Goal: Find specific page/section: Find specific page/section

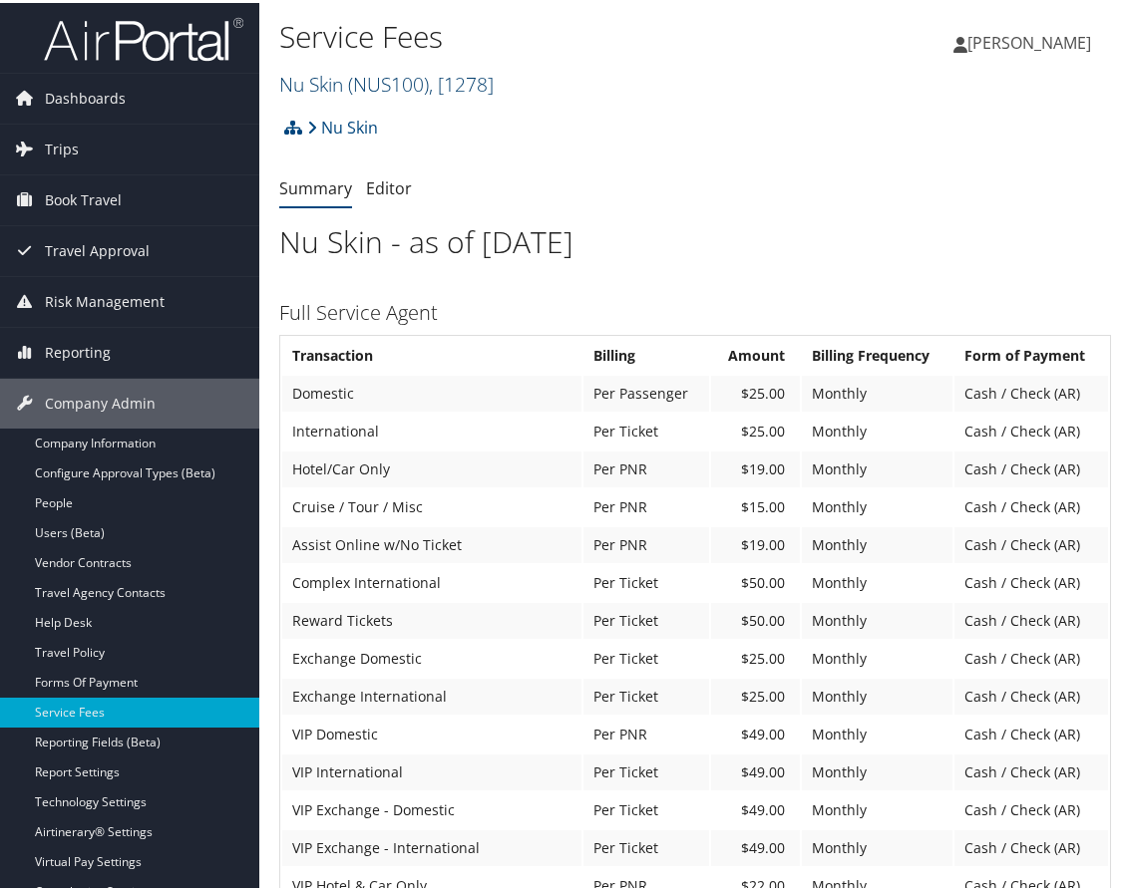
click at [425, 100] on div "Service Fees Nu Skin ( NUS100 ) , [ 1278 ] Radiance Technologies, [30247] MUSC …" at bounding box center [556, 57] width 554 height 95
click at [418, 82] on span "( NUS100 )" at bounding box center [388, 81] width 81 height 27
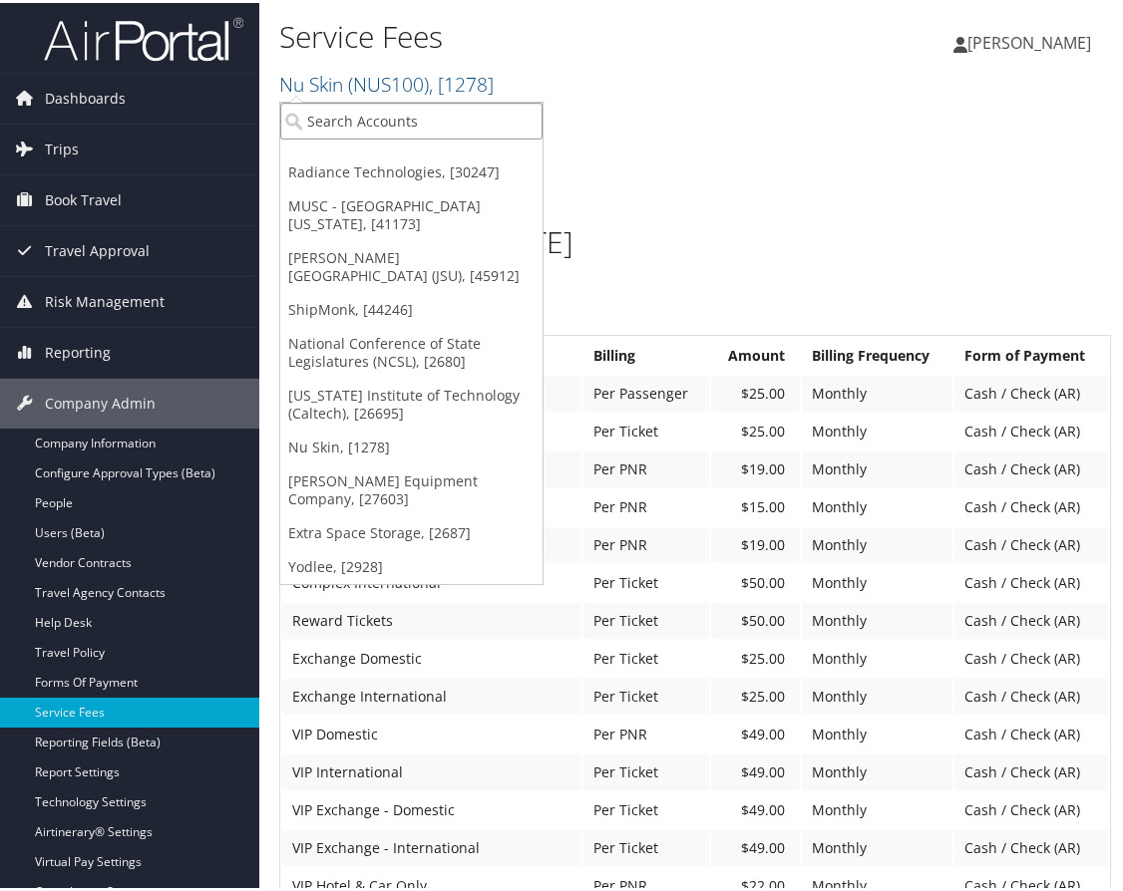
click at [341, 133] on input "search" at bounding box center [411, 118] width 262 height 37
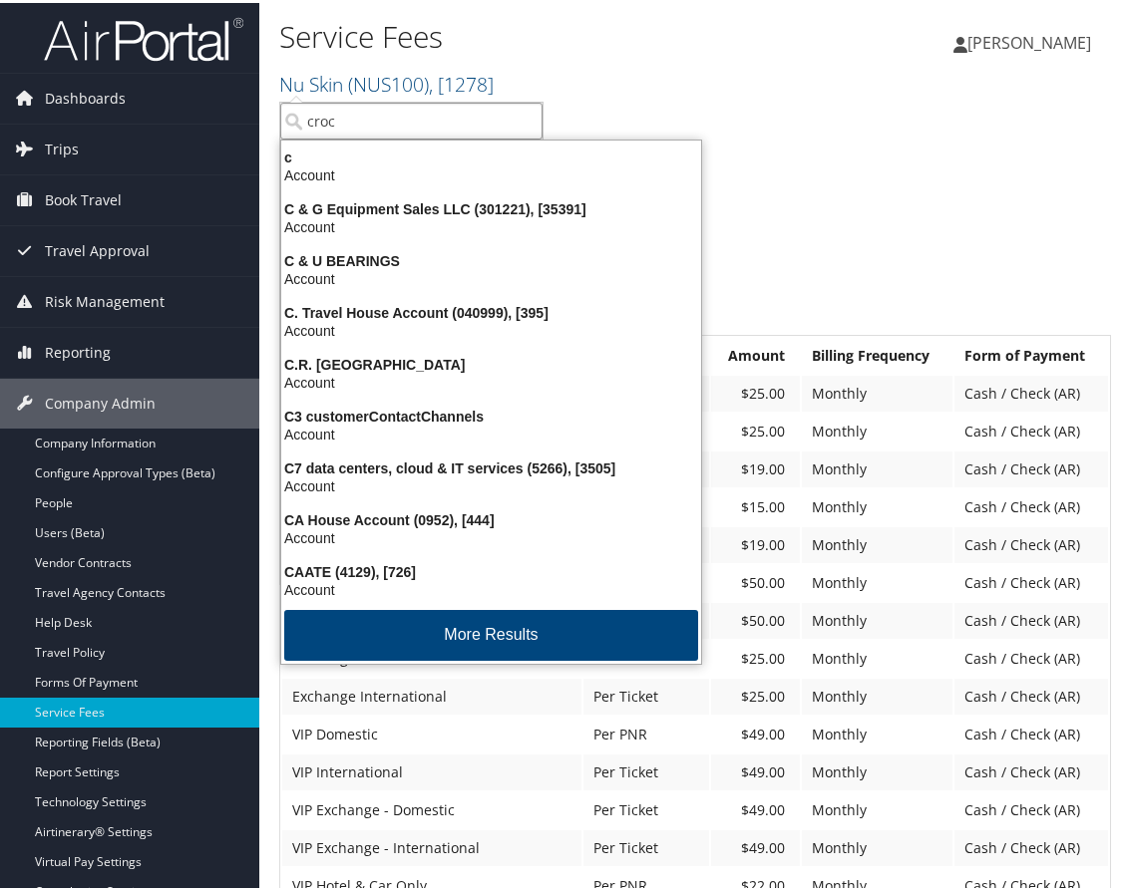
type input "crocs"
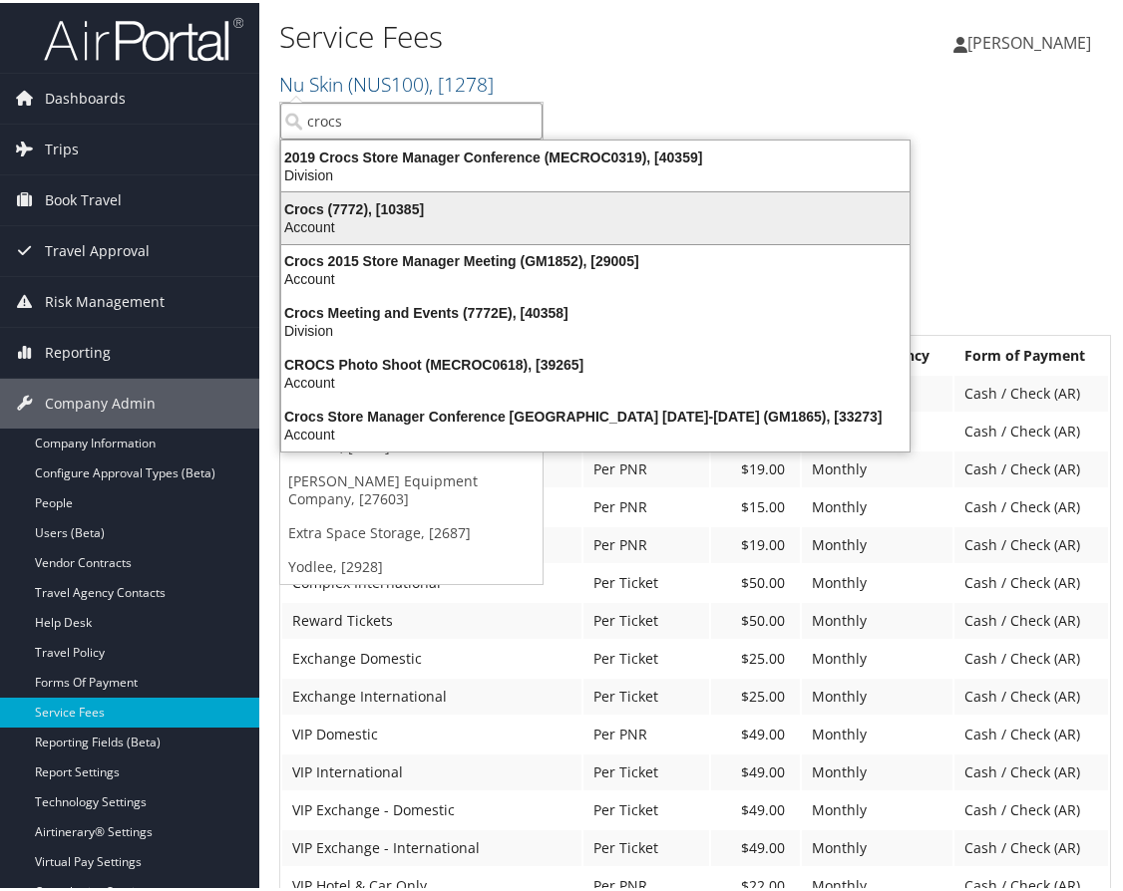
click at [341, 218] on div "Account" at bounding box center [595, 224] width 652 height 18
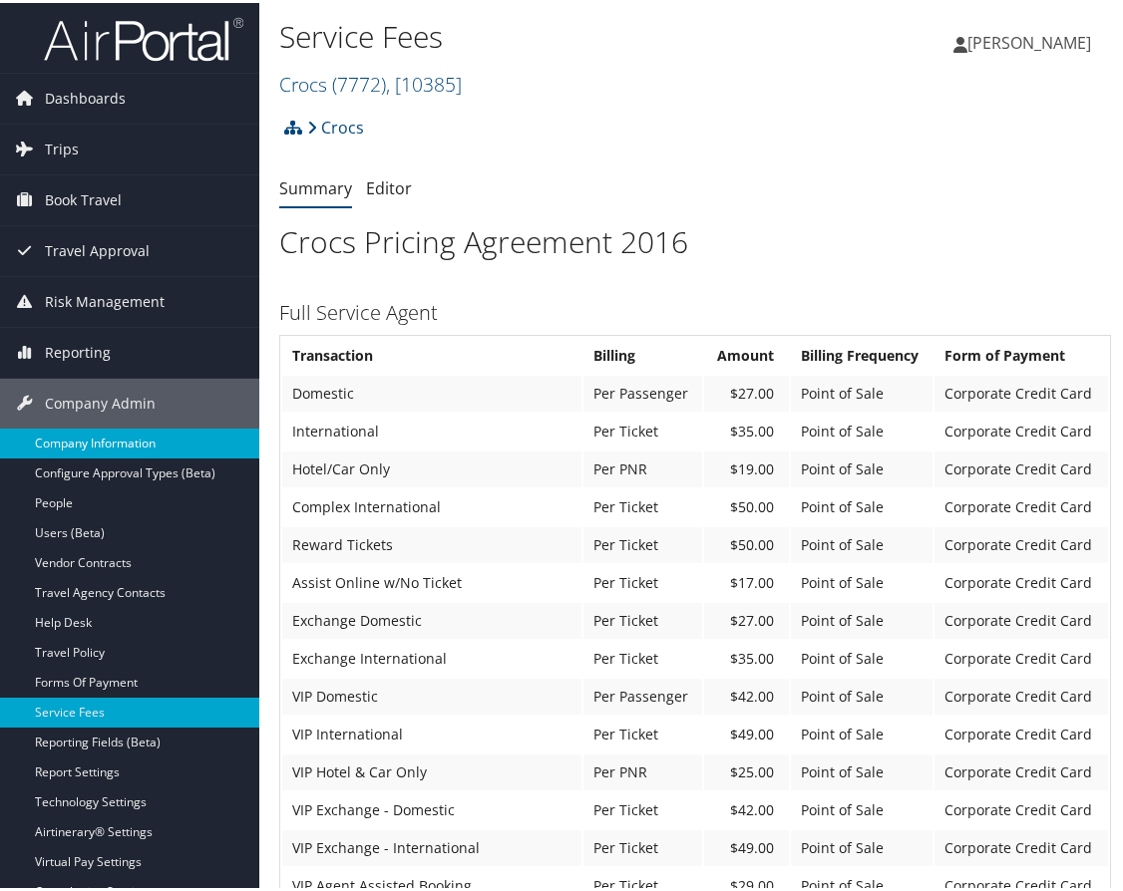
click at [124, 440] on link "Company Information" at bounding box center [129, 441] width 259 height 30
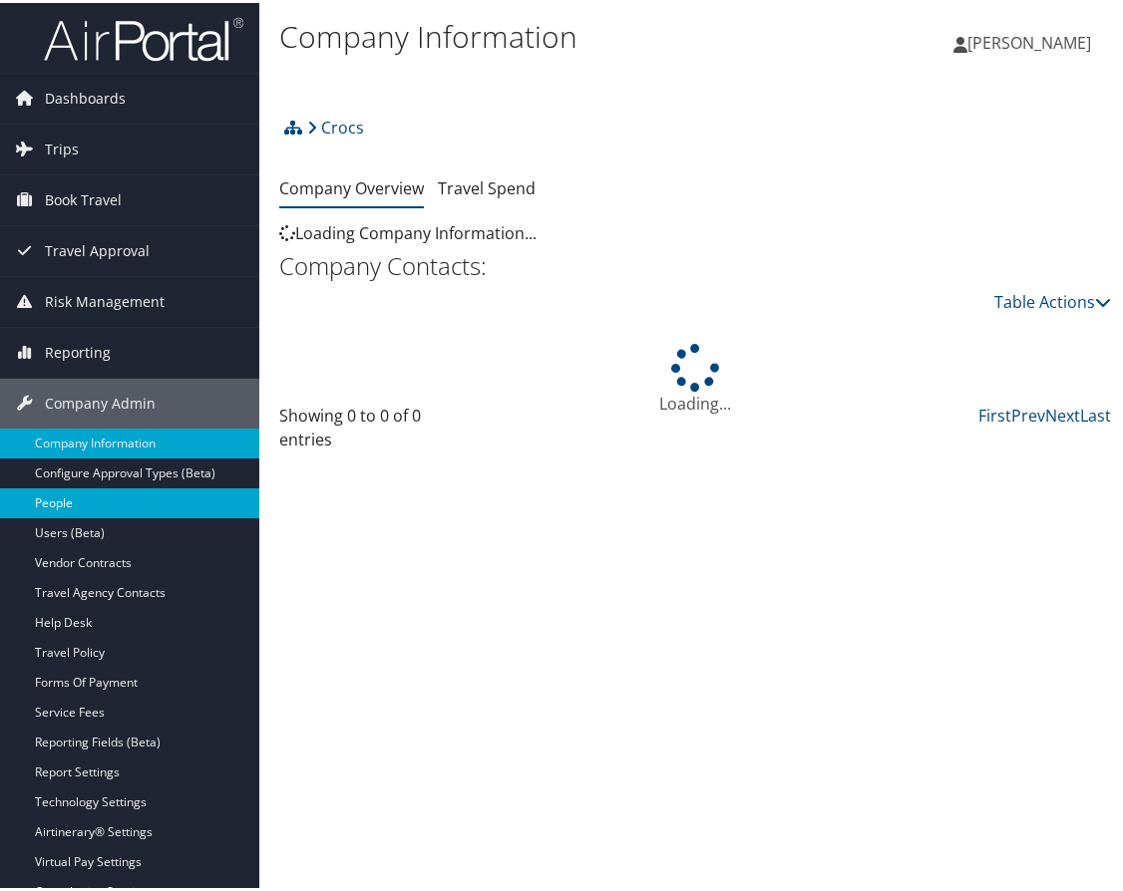
click at [58, 493] on link "People" at bounding box center [129, 501] width 259 height 30
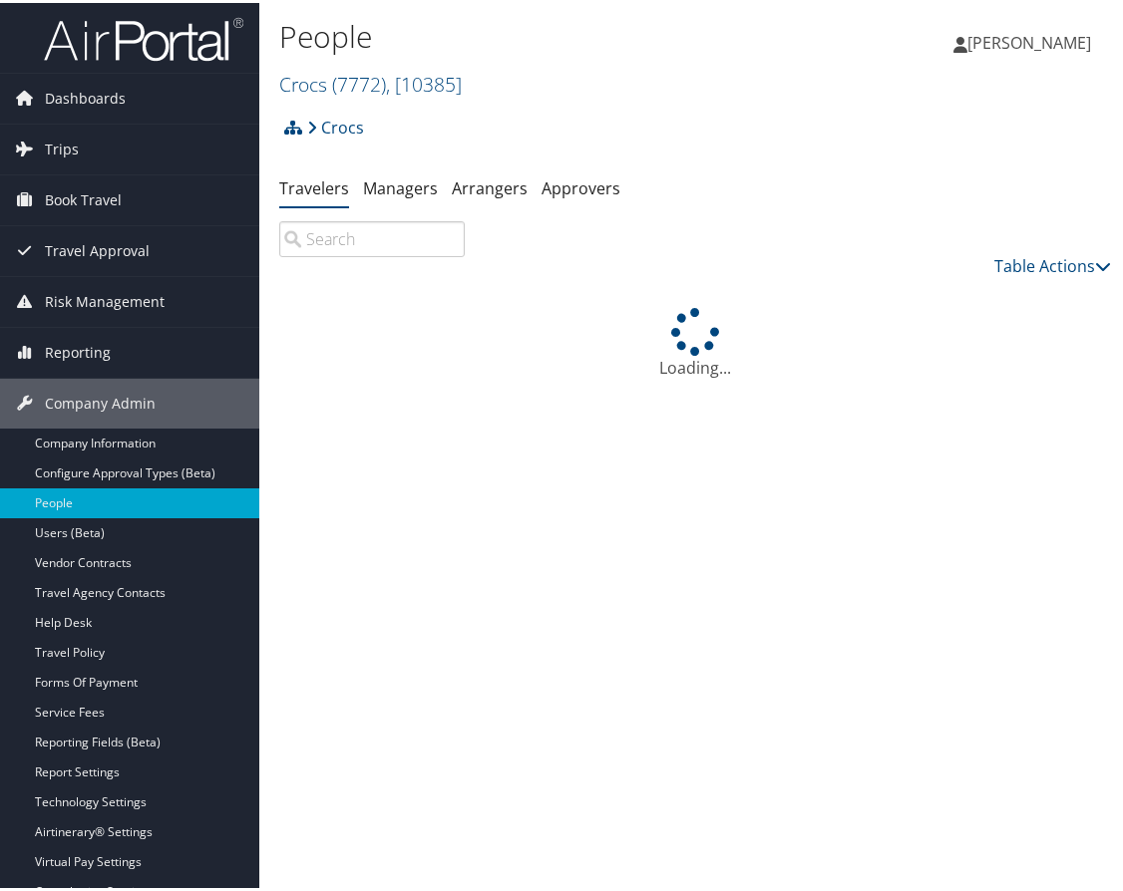
click at [394, 238] on input "search" at bounding box center [371, 236] width 185 height 36
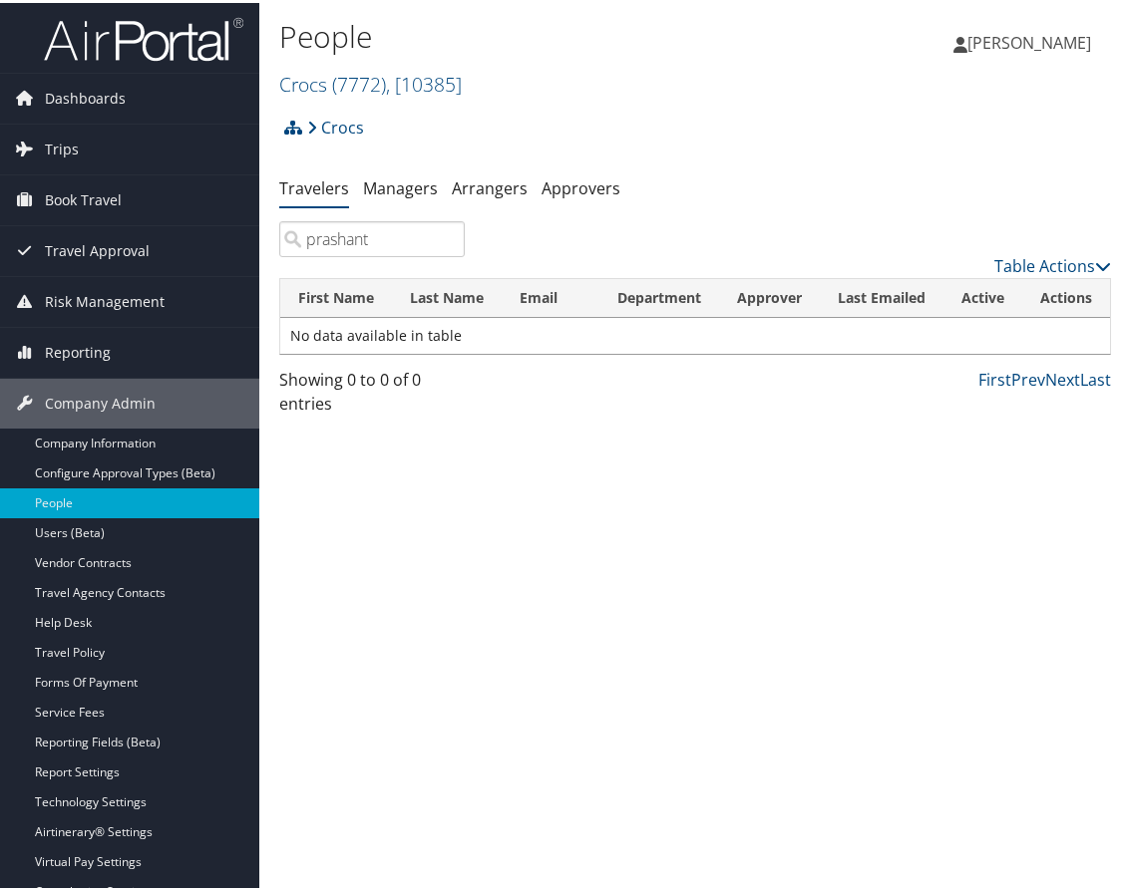
drag, startPoint x: 379, startPoint y: 239, endPoint x: 275, endPoint y: 228, distance: 104.3
click at [275, 228] on div "prashant" at bounding box center [371, 236] width 215 height 36
type input "i"
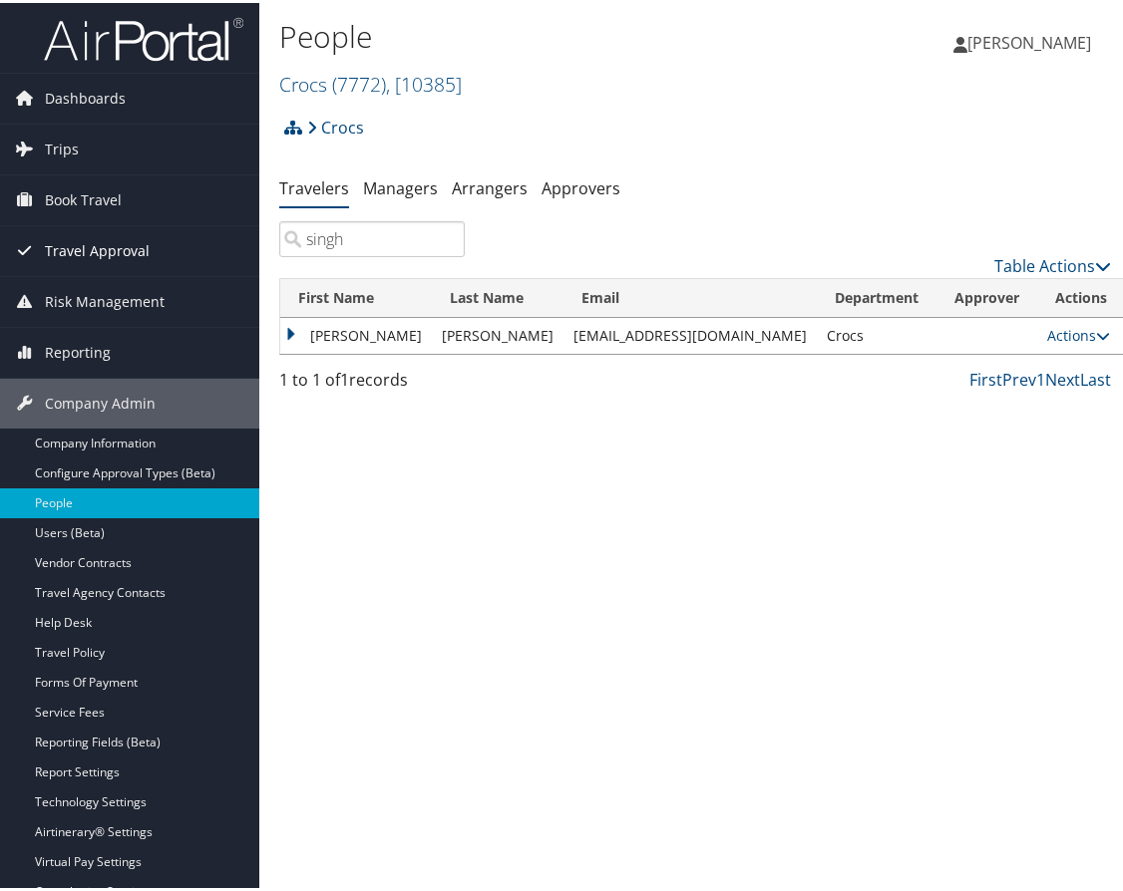
drag, startPoint x: 356, startPoint y: 241, endPoint x: 222, endPoint y: 227, distance: 134.3
click at [222, 227] on div "Dashboards AirPortal 360™ (Manager) AirPortal 360™ (Agent) My Travel Dashboard …" at bounding box center [565, 445] width 1131 height 891
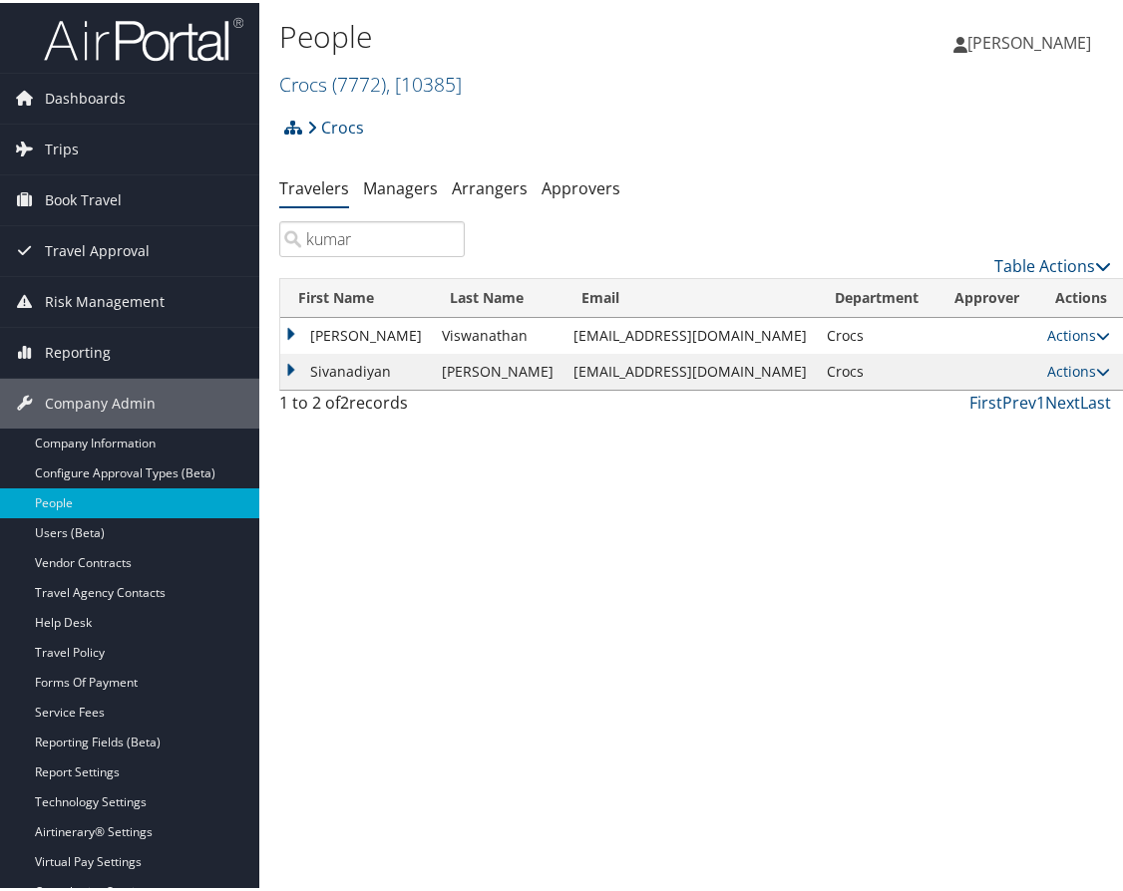
type input "kumar"
click at [288, 325] on td "Ramkumar" at bounding box center [356, 333] width 152 height 36
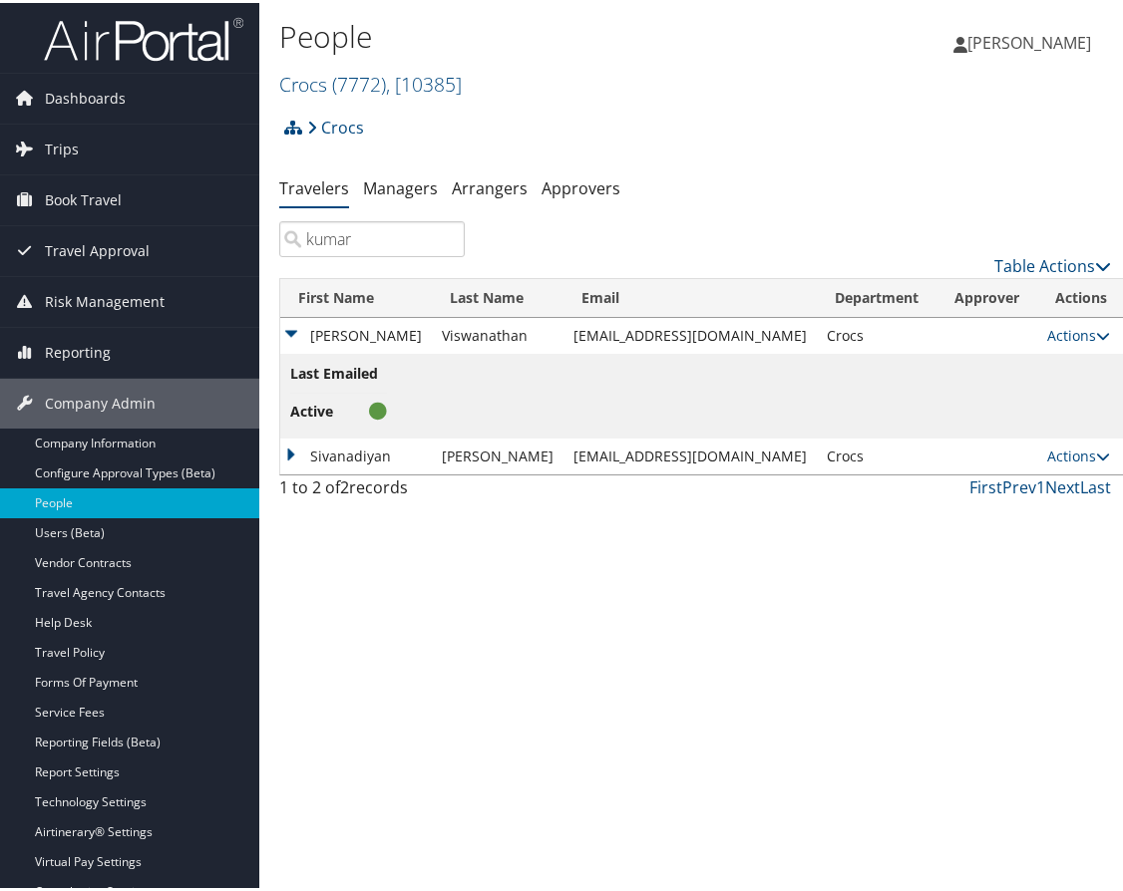
click at [284, 447] on td "Sivanadiyan" at bounding box center [356, 454] width 152 height 36
